Goal: Task Accomplishment & Management: Use online tool/utility

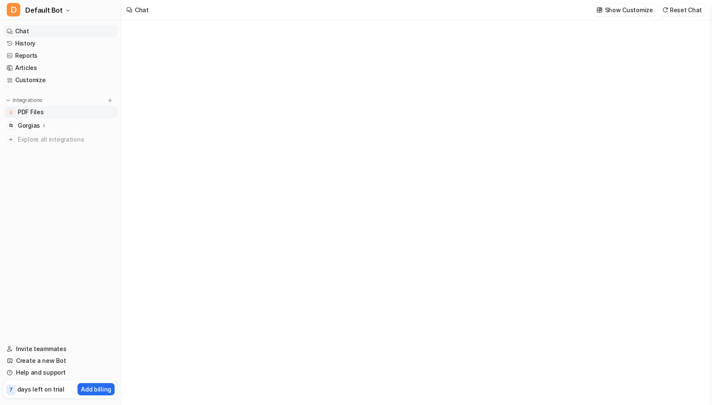
click at [42, 113] on span "PDF Files" at bounding box center [31, 112] width 26 height 8
type textarea "**********"
click at [42, 113] on span "PDF Files" at bounding box center [31, 112] width 26 height 8
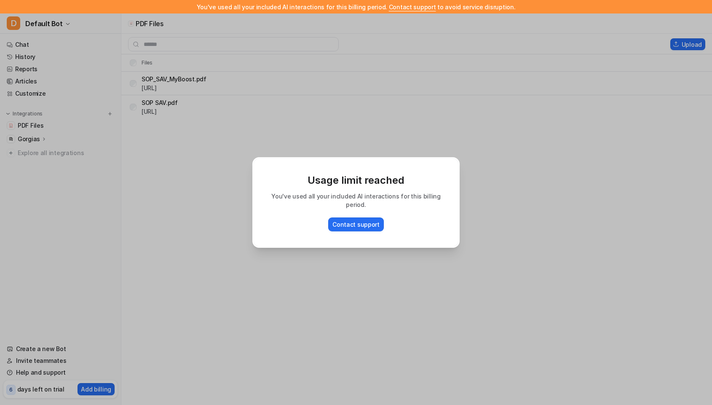
click at [369, 181] on p "Usage limit reached" at bounding box center [356, 180] width 188 height 13
click at [369, 142] on div "Usage limit reached You've used all your included AI interactions for this bill…" at bounding box center [356, 202] width 221 height 405
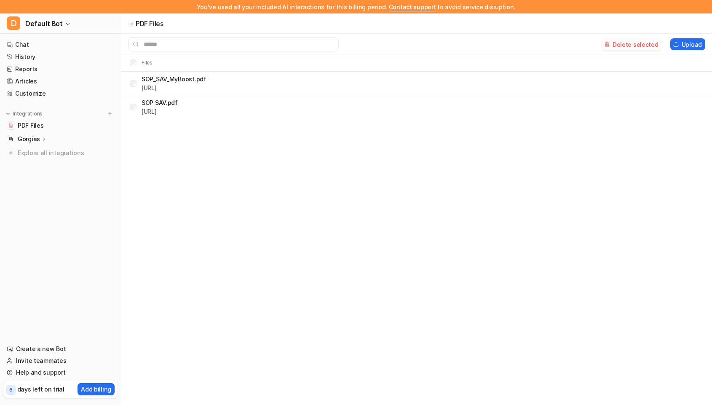
click at [647, 44] on button "Delete selected" at bounding box center [631, 44] width 60 height 12
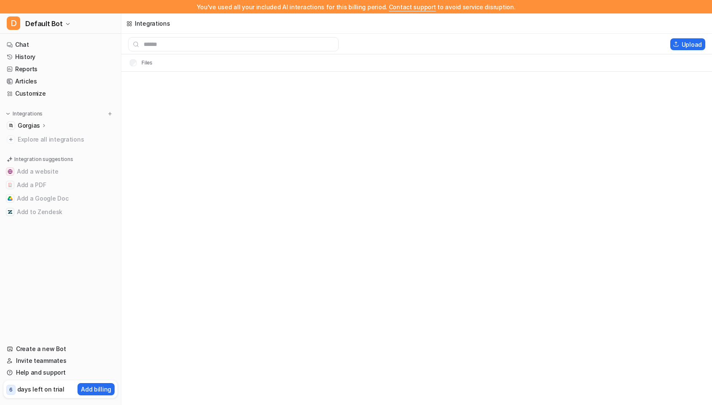
click at [35, 126] on p "Gorgias" at bounding box center [29, 125] width 22 height 8
click at [39, 152] on p "Sources" at bounding box center [35, 150] width 23 height 8
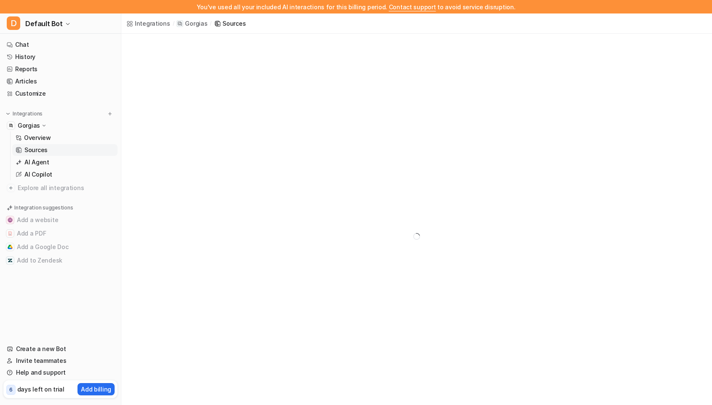
click at [39, 152] on p "Sources" at bounding box center [35, 150] width 23 height 8
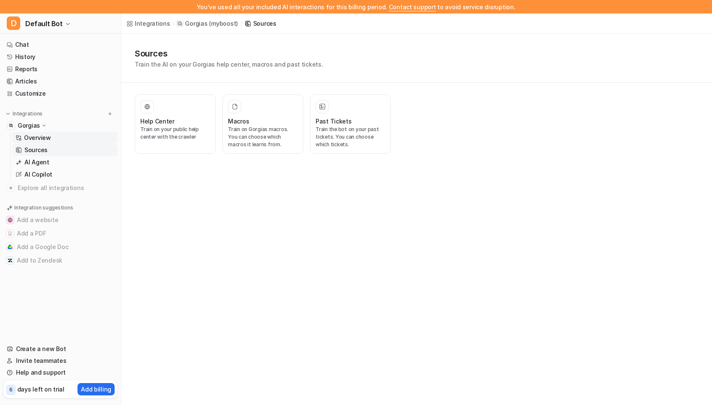
click at [37, 136] on p "Overview" at bounding box center [37, 138] width 27 height 8
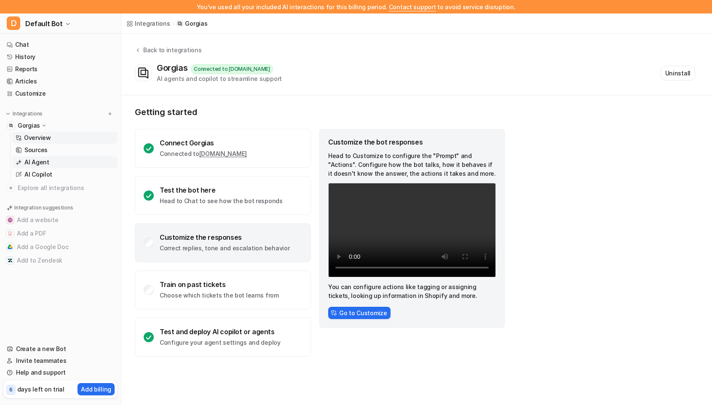
click at [37, 162] on p "AI Agent" at bounding box center [36, 162] width 25 height 8
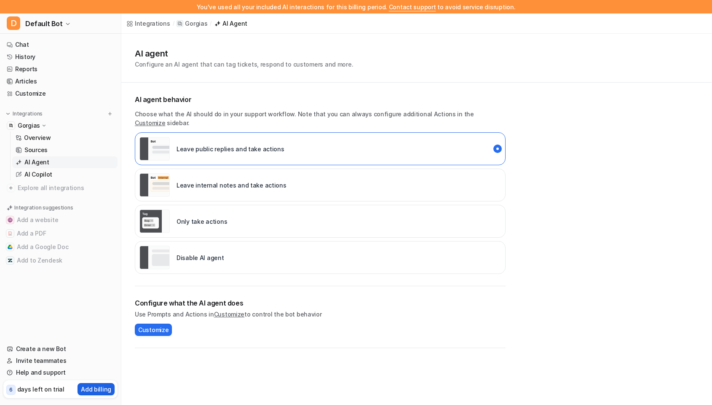
click at [98, 383] on button "Add billing" at bounding box center [95, 389] width 37 height 12
click at [96, 392] on p "Add billing" at bounding box center [96, 389] width 30 height 9
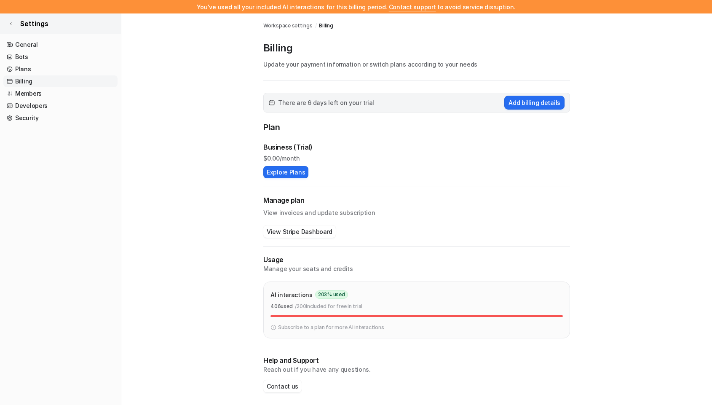
click at [27, 25] on span "Settings" at bounding box center [34, 24] width 28 height 10
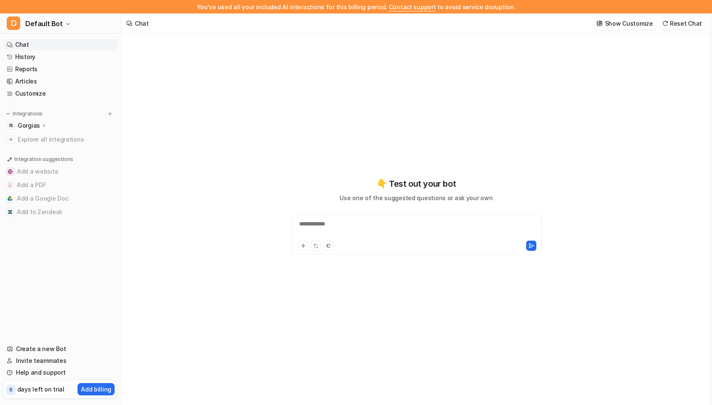
type textarea "**********"
click at [42, 24] on span "Default Bot" at bounding box center [43, 24] width 37 height 12
click at [53, 49] on link "D Default Bot" at bounding box center [67, 46] width 116 height 14
click at [35, 124] on p "Gorgias" at bounding box center [29, 125] width 22 height 8
click at [36, 140] on p "Overview" at bounding box center [37, 138] width 27 height 8
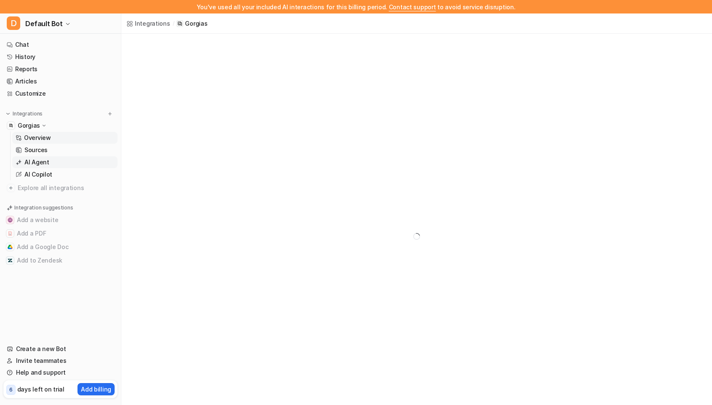
click at [43, 162] on p "AI Agent" at bounding box center [36, 162] width 25 height 8
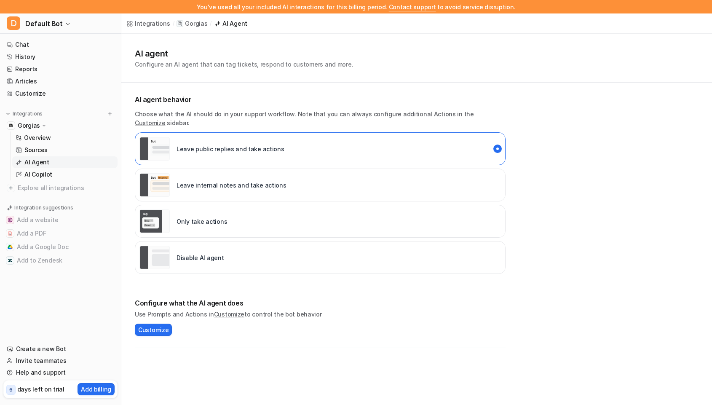
click at [198, 253] on div "Disable AI agent" at bounding box center [181, 258] width 85 height 24
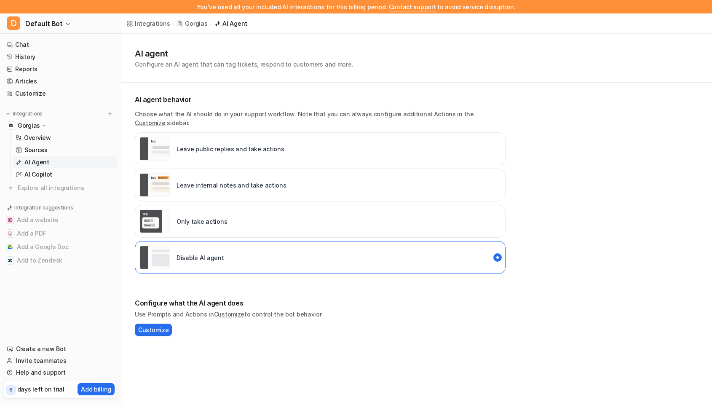
click at [224, 353] on div "Integrations / Gorgias / AI Agent AI agent Configure an AI agent that can tag t…" at bounding box center [356, 202] width 712 height 405
click at [185, 23] on p "Gorgias" at bounding box center [196, 23] width 22 height 8
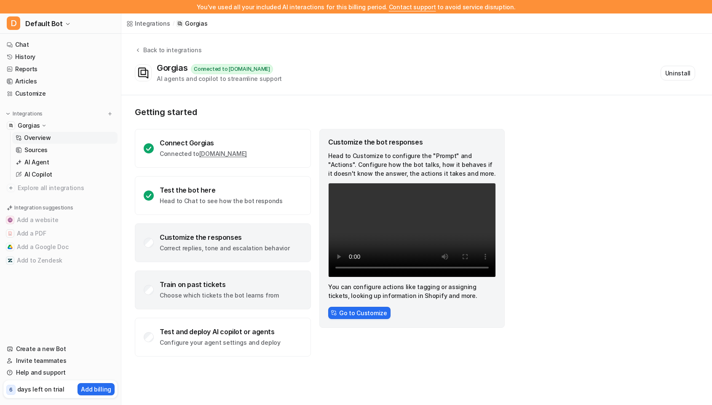
click at [194, 280] on div "Train on past tickets" at bounding box center [219, 284] width 119 height 8
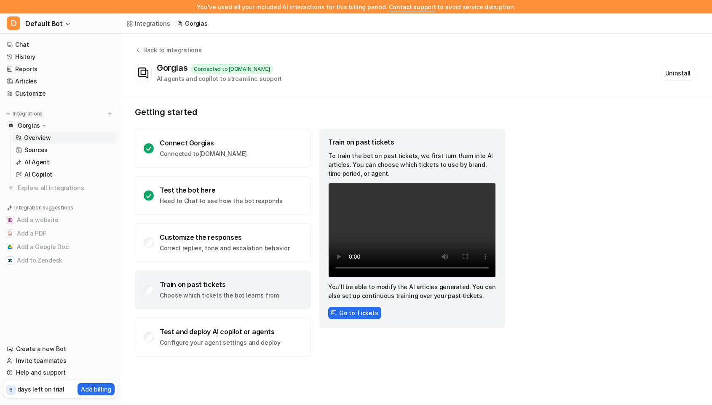
click at [350, 319] on div "Train on past tickets To train the bot on past tickets, we first turn them into…" at bounding box center [411, 228] width 185 height 199
click at [345, 309] on button "Go to Tickets" at bounding box center [354, 313] width 53 height 12
click at [344, 312] on button "Go to Tickets" at bounding box center [354, 313] width 53 height 12
click at [344, 316] on button "Go to Tickets" at bounding box center [354, 313] width 53 height 12
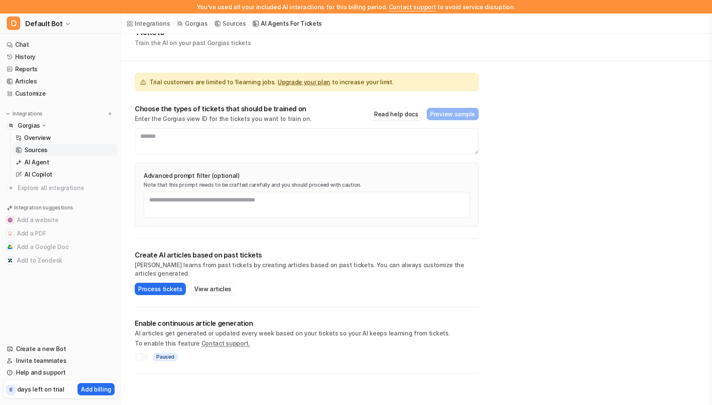
scroll to position [43, 0]
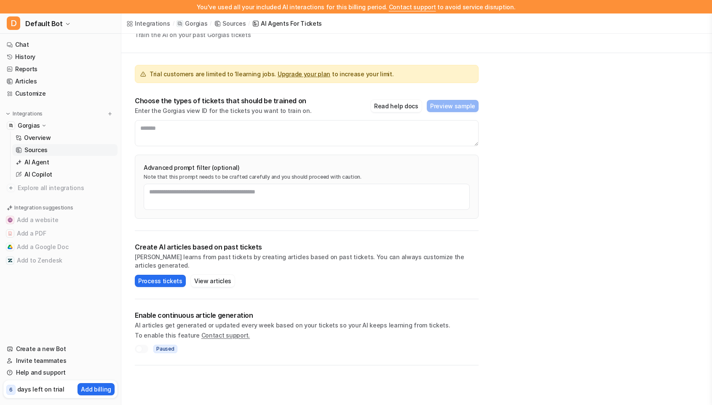
click at [32, 146] on p "Sources" at bounding box center [35, 150] width 23 height 8
click at [32, 147] on p "Sources" at bounding box center [35, 150] width 23 height 8
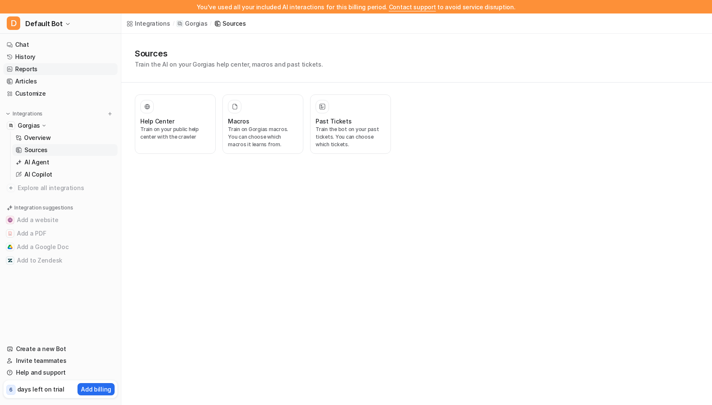
click at [32, 69] on link "Reports" at bounding box center [60, 69] width 114 height 12
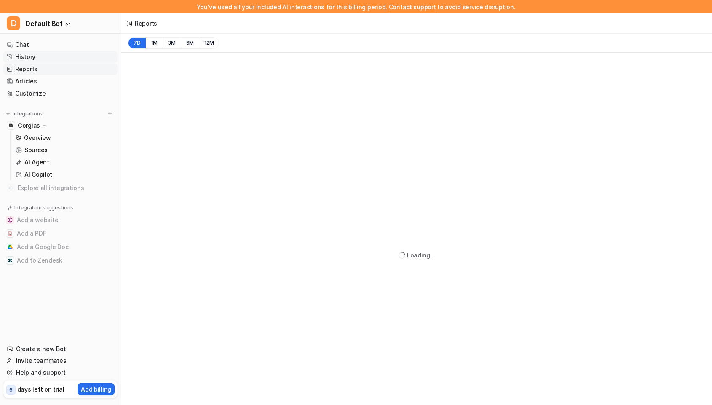
click at [32, 57] on link "History" at bounding box center [60, 57] width 114 height 12
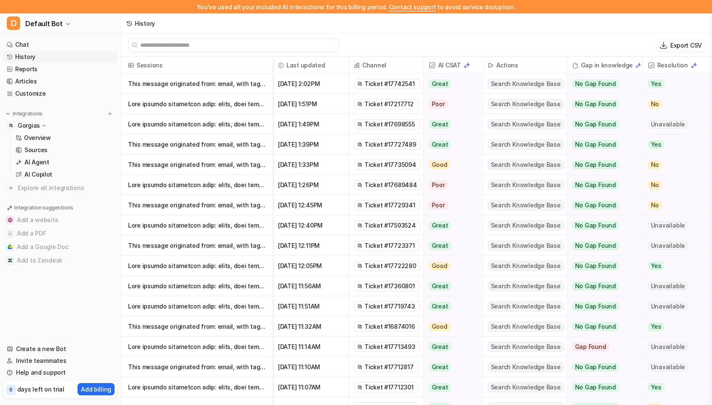
click at [241, 84] on p "This message originated from: email, with tags: -----" at bounding box center [197, 84] width 138 height 20
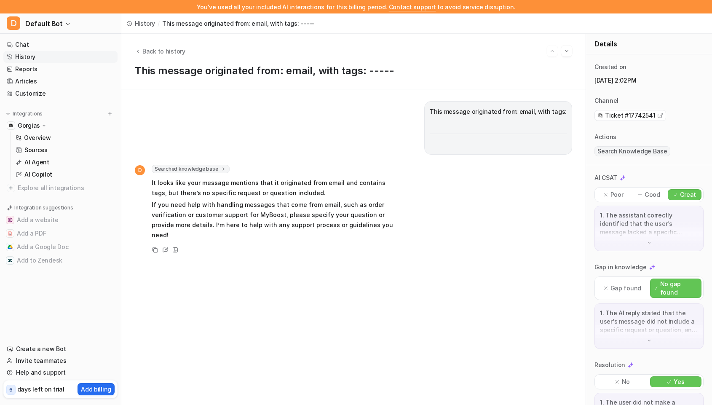
click at [480, 131] on span "This message originated from: email, with tags:" at bounding box center [498, 120] width 137 height 27
click at [478, 100] on div "This message originated from: email, with tags: D Searched knowledge base searc…" at bounding box center [353, 246] width 464 height 315
click at [145, 25] on span "History" at bounding box center [145, 23] width 20 height 9
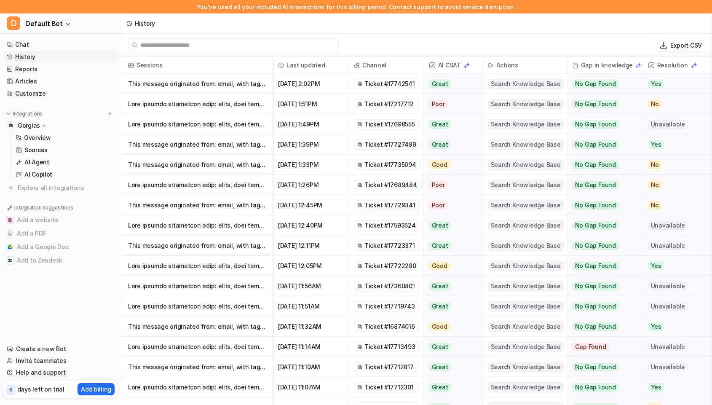
click at [450, 66] on span "AI CSAT" at bounding box center [453, 65] width 52 height 17
click at [468, 67] on img at bounding box center [466, 65] width 7 height 7
click at [466, 65] on img at bounding box center [466, 65] width 7 height 7
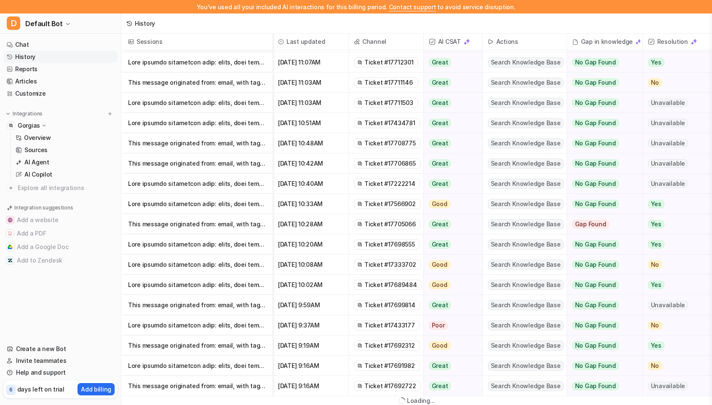
scroll to position [15, 0]
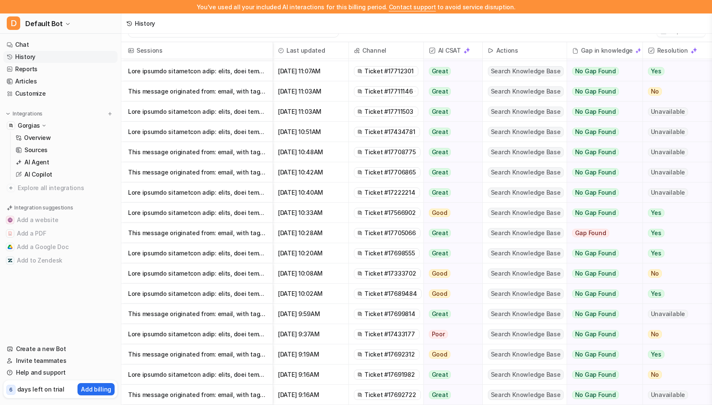
click at [507, 16] on div "History" at bounding box center [416, 23] width 590 height 20
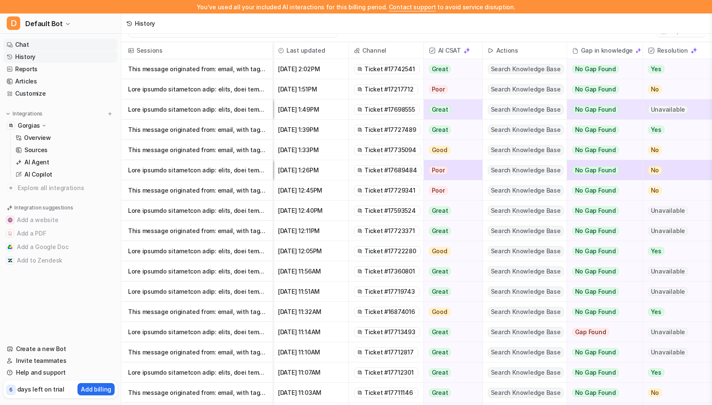
click at [27, 44] on link "Chat" at bounding box center [60, 45] width 114 height 12
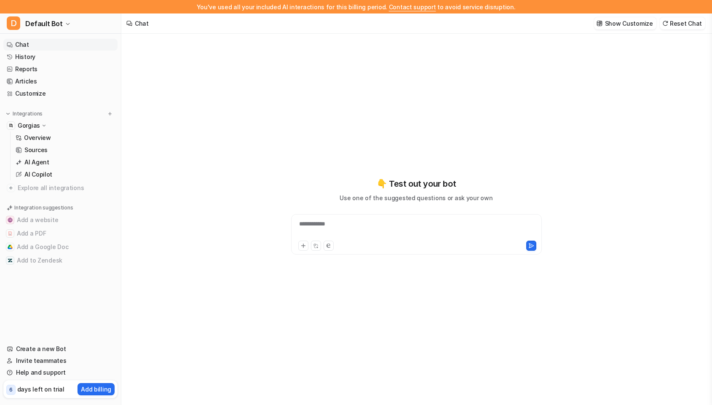
type textarea "**********"
